Goal: Communication & Community: Ask a question

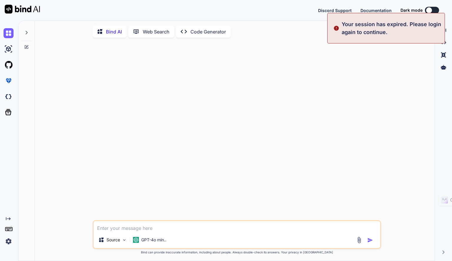
type textarea "x"
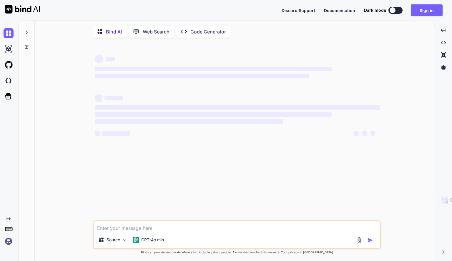
type textarea "x"
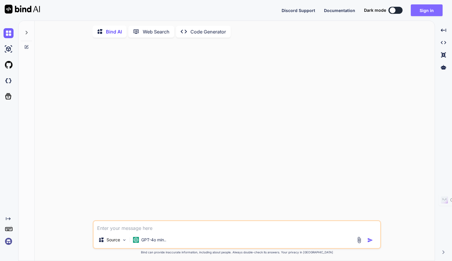
click at [437, 15] on button "Sign in" at bounding box center [427, 10] width 32 height 12
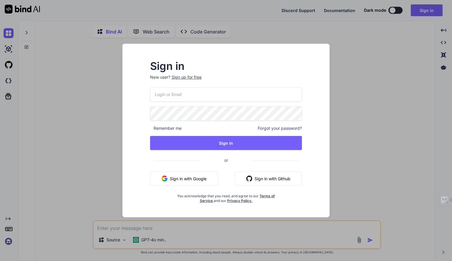
click at [258, 96] on input "email" at bounding box center [226, 94] width 152 height 14
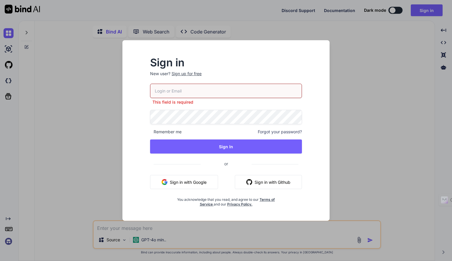
type input "[EMAIL_ADDRESS][DOMAIN_NAME]"
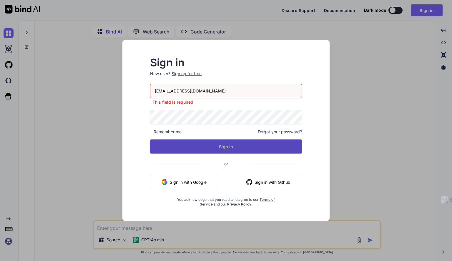
click at [265, 145] on button "Sign In" at bounding box center [226, 147] width 152 height 14
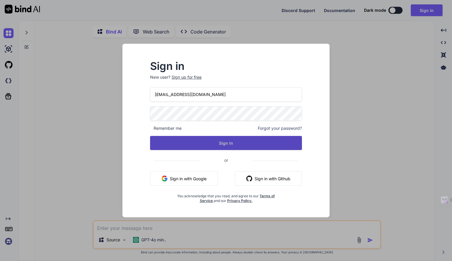
click at [243, 142] on button "Sign In" at bounding box center [226, 143] width 152 height 14
click at [154, 242] on p "GPT-4o min.." at bounding box center [153, 240] width 25 height 6
click span "(GPT-5 thinking, Gemini 2.5 Pro)"
click img
click at [157, 240] on p "GPT-4o min.." at bounding box center [153, 240] width 25 height 6
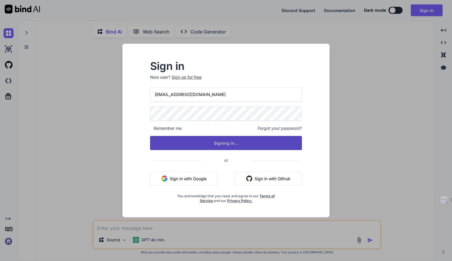
click span "(O4-mini, DeepSeek R1)"
click img
click at [293, 90] on div at bounding box center [237, 131] width 287 height 178
click at [30, 13] on img at bounding box center [22, 9] width 35 height 9
